Goal: Task Accomplishment & Management: Manage account settings

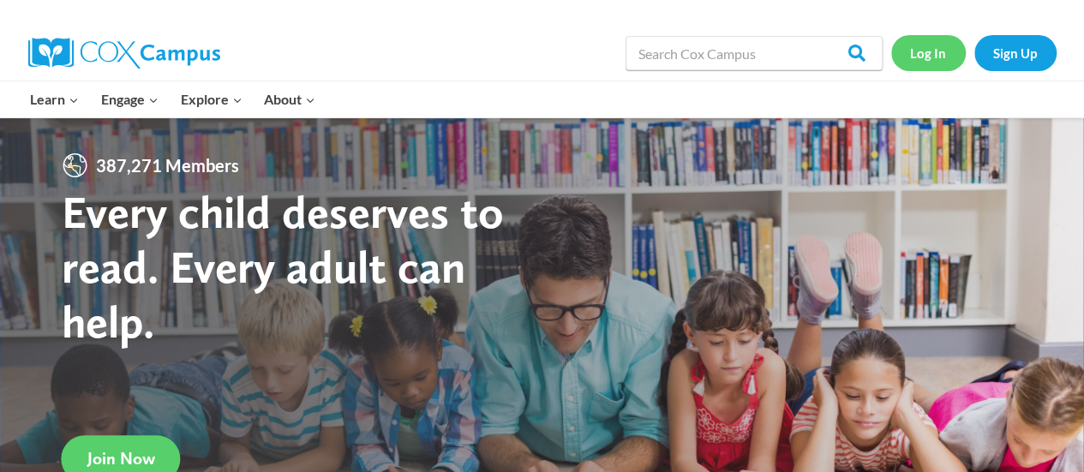
click at [930, 38] on link "Log In" at bounding box center [928, 52] width 75 height 35
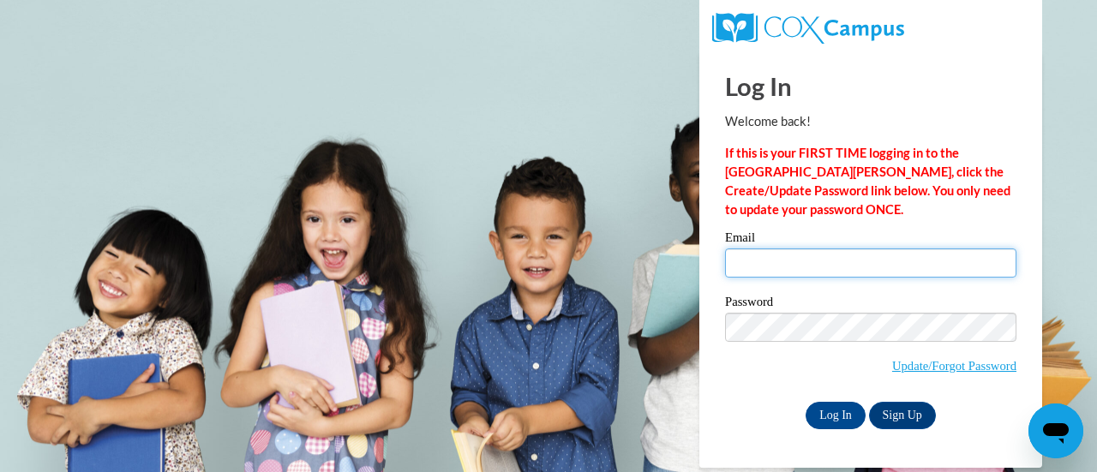
click at [759, 260] on input "Email" at bounding box center [870, 262] width 291 height 29
type input "[PERSON_NAME][EMAIL_ADDRESS][PERSON_NAME][DATE][DOMAIN_NAME]"
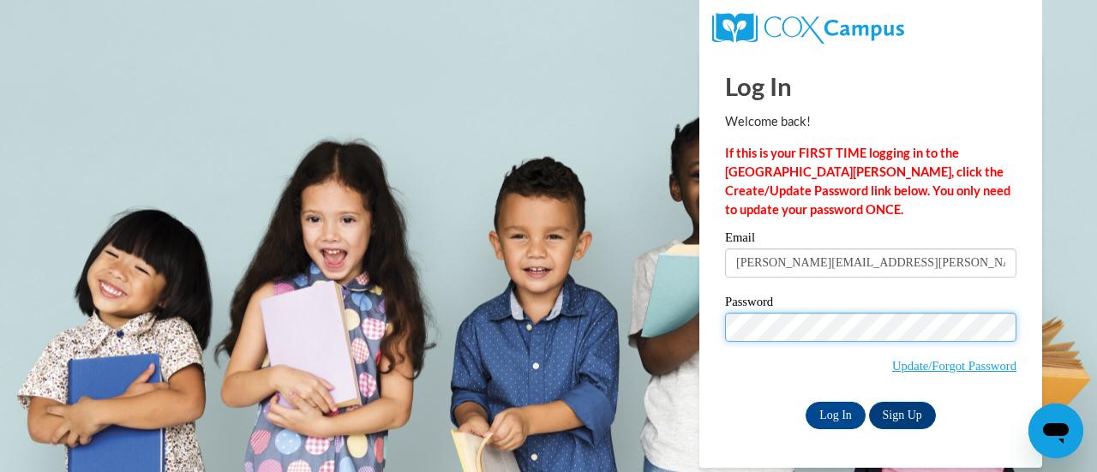
click at [805, 402] on input "Log In" at bounding box center [835, 415] width 60 height 27
